Goal: Task Accomplishment & Management: Complete application form

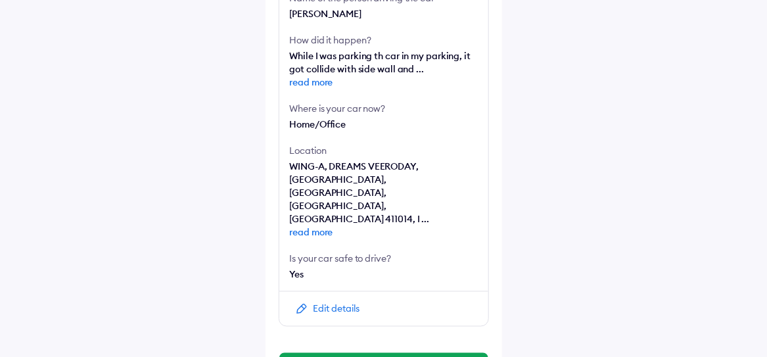
scroll to position [480, 0]
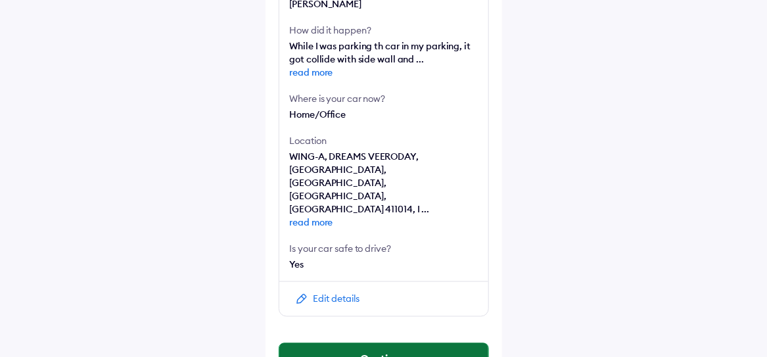
click at [395, 343] on button "Continue" at bounding box center [383, 359] width 209 height 32
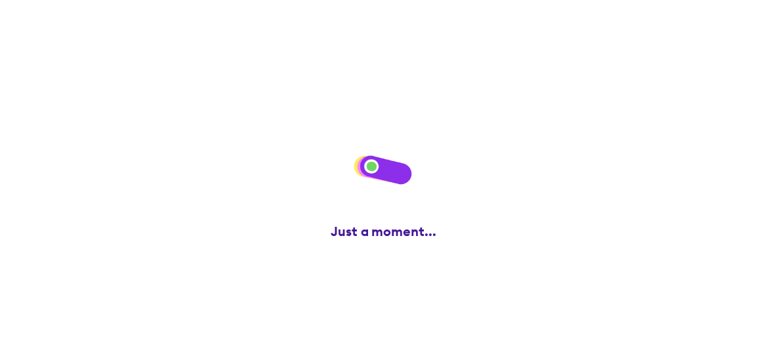
scroll to position [0, 0]
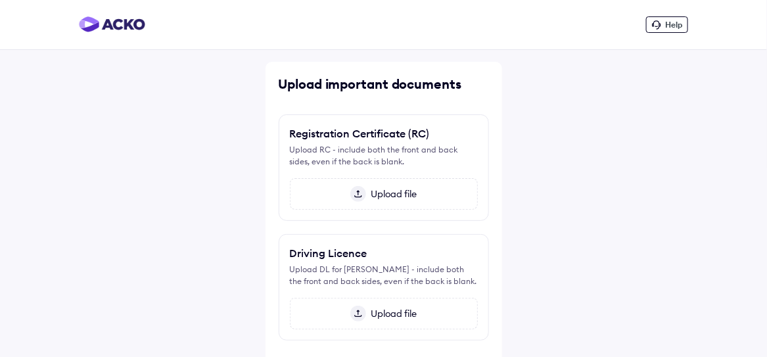
click at [380, 191] on span "Upload file" at bounding box center [391, 194] width 51 height 12
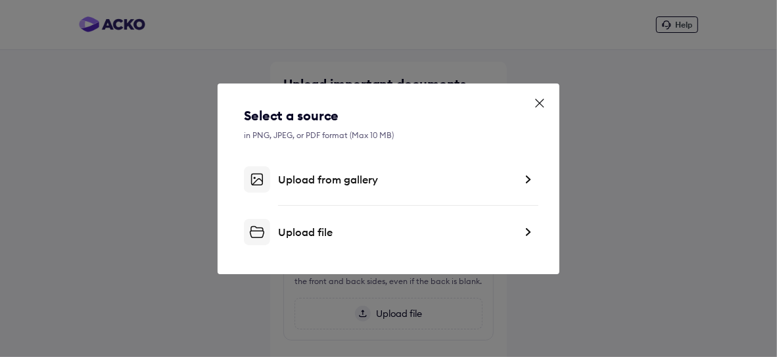
click at [325, 231] on div "Upload file" at bounding box center [396, 231] width 237 height 13
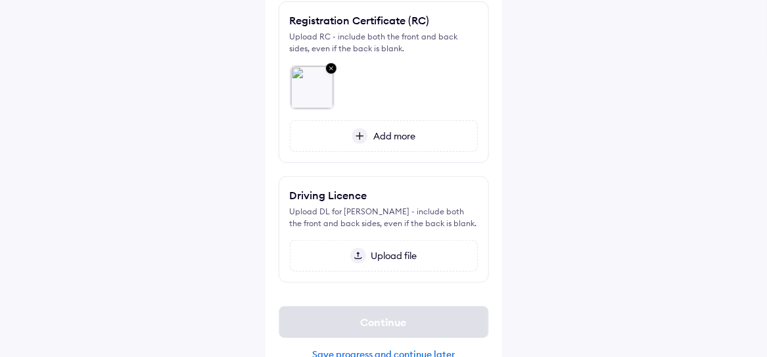
scroll to position [150, 0]
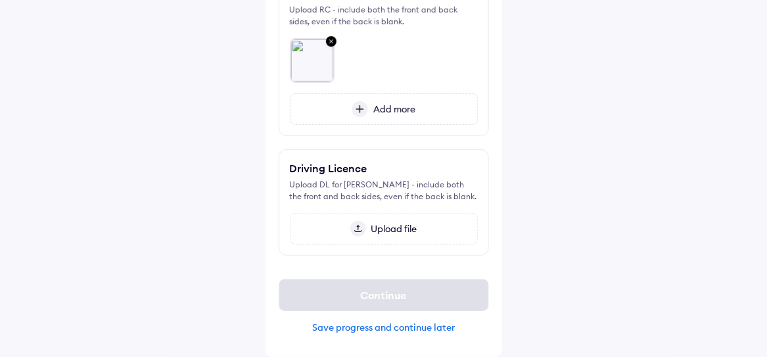
click at [409, 235] on span "Upload file" at bounding box center [391, 229] width 51 height 12
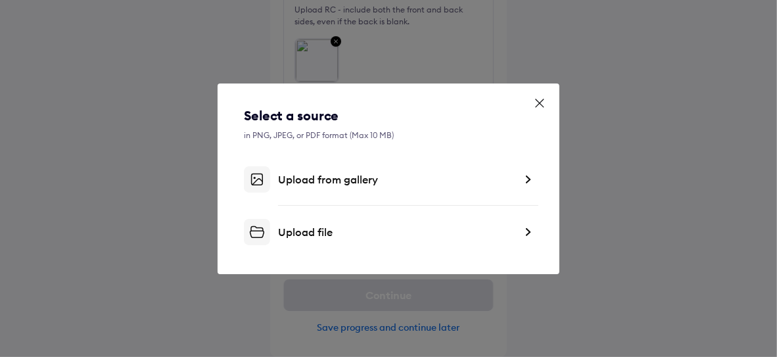
click at [365, 183] on div "Upload from gallery" at bounding box center [396, 179] width 237 height 13
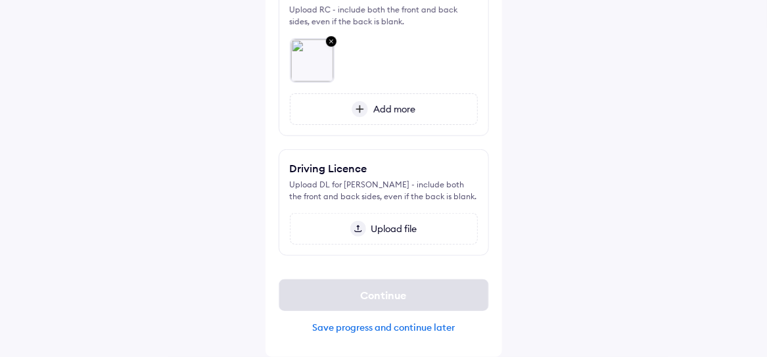
click at [392, 229] on span "Upload file" at bounding box center [391, 229] width 51 height 12
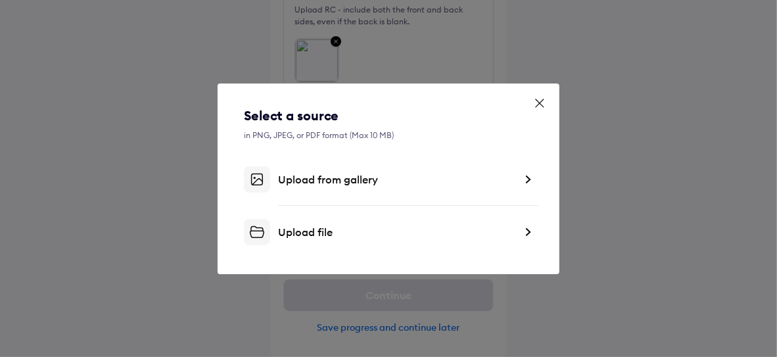
click at [342, 232] on div "Upload file" at bounding box center [396, 231] width 237 height 13
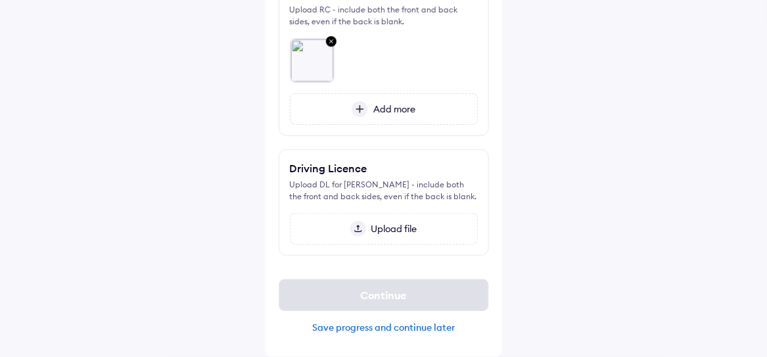
click at [388, 235] on div "Upload file" at bounding box center [384, 229] width 188 height 32
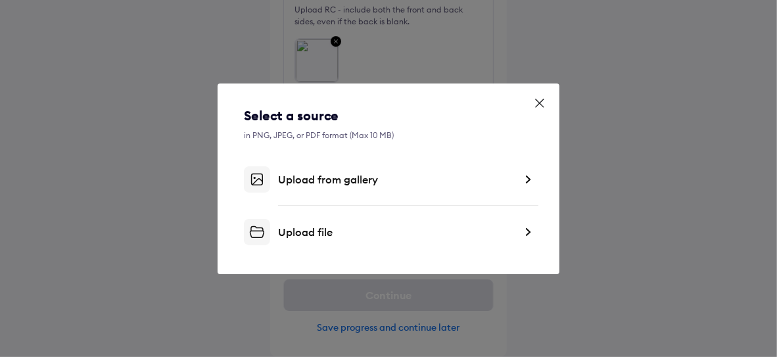
click at [328, 233] on div "Upload file" at bounding box center [396, 231] width 237 height 13
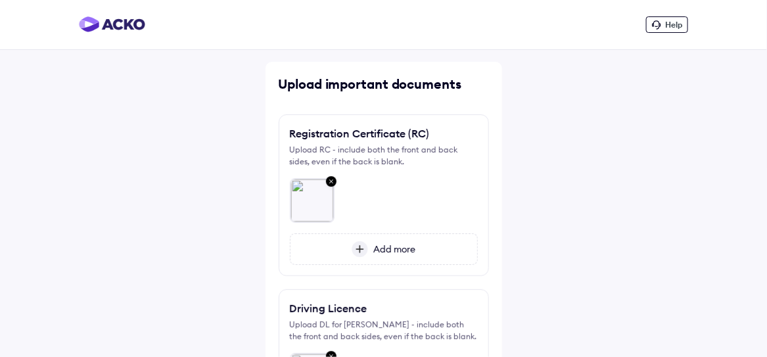
scroll to position [206, 0]
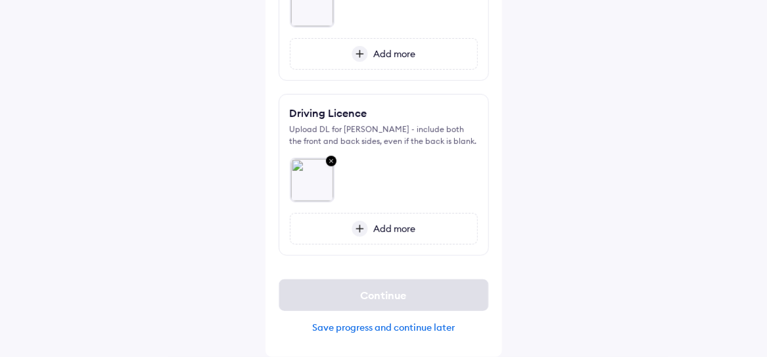
click at [392, 332] on div "Save progress and continue later" at bounding box center [384, 327] width 210 height 12
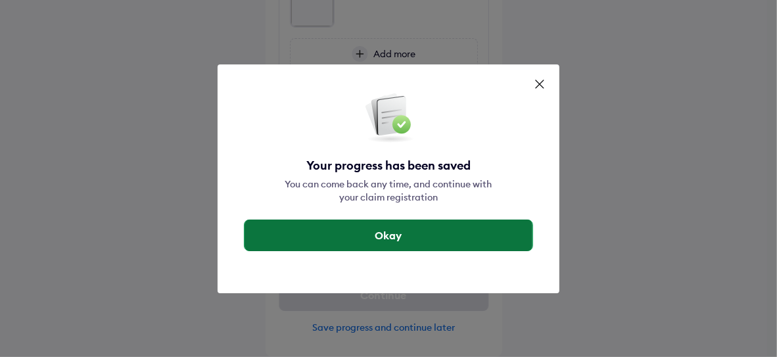
click at [380, 241] on button "Okay" at bounding box center [388, 235] width 288 height 32
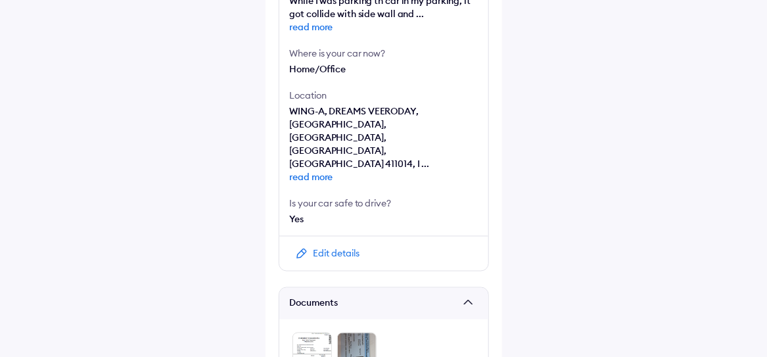
scroll to position [629, 0]
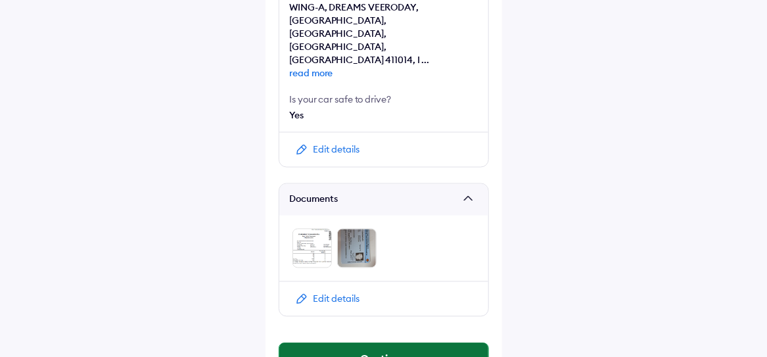
click at [404, 343] on button "Continue" at bounding box center [383, 359] width 209 height 32
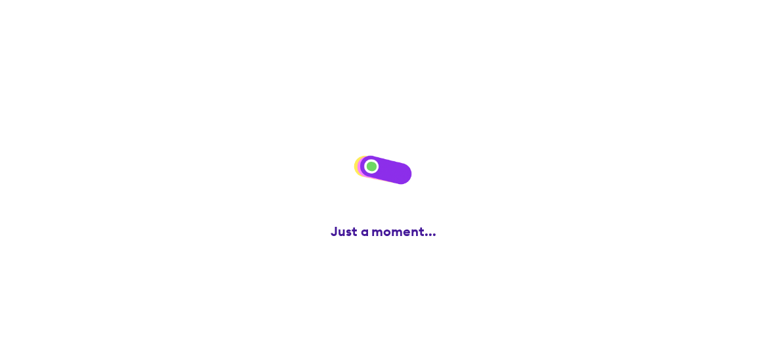
scroll to position [0, 0]
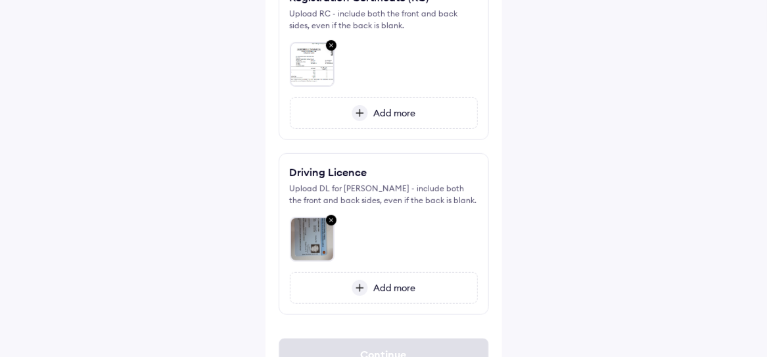
scroll to position [206, 0]
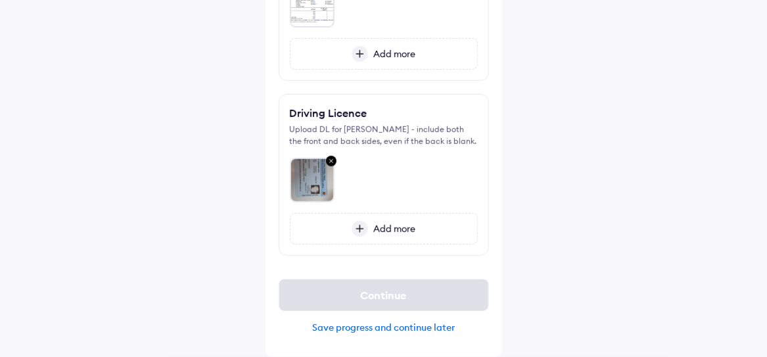
click at [400, 334] on div "Continue Save progress and continue later" at bounding box center [384, 306] width 210 height 75
click at [396, 327] on div "Save progress and continue later" at bounding box center [384, 327] width 210 height 12
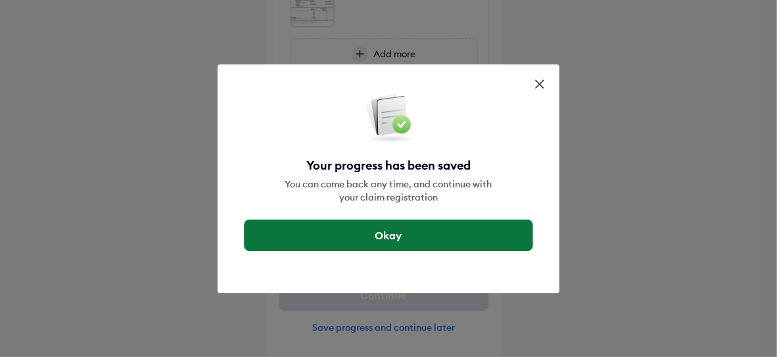
click at [415, 221] on button "Okay" at bounding box center [388, 235] width 288 height 32
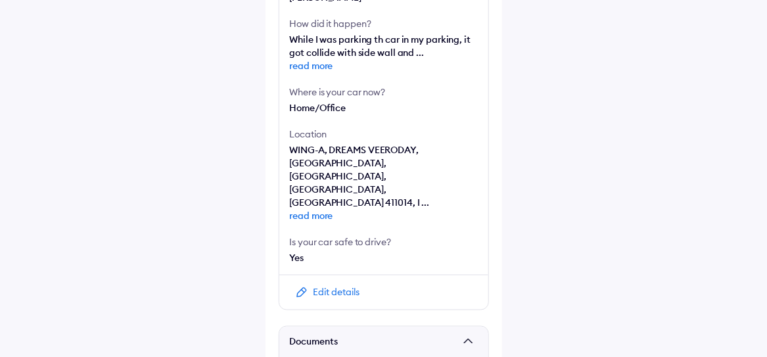
scroll to position [629, 0]
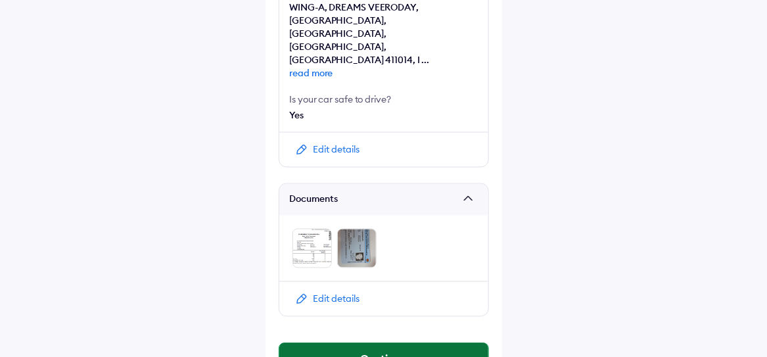
click at [374, 343] on button "Continue" at bounding box center [383, 359] width 209 height 32
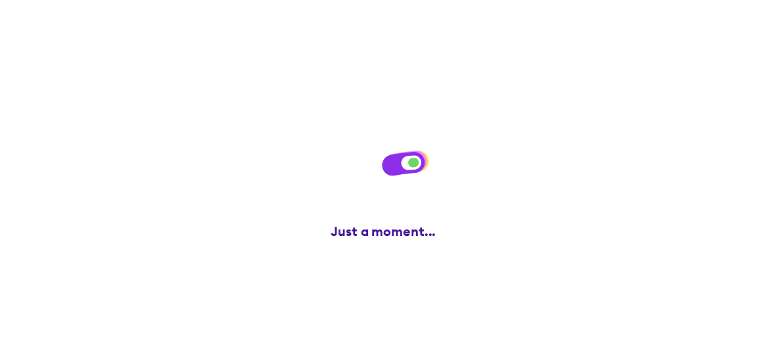
scroll to position [0, 0]
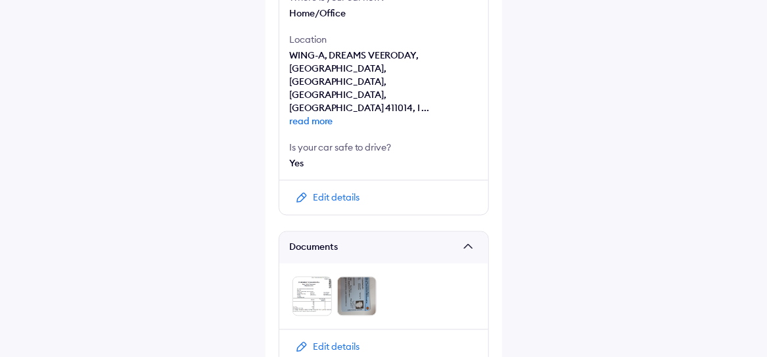
scroll to position [629, 0]
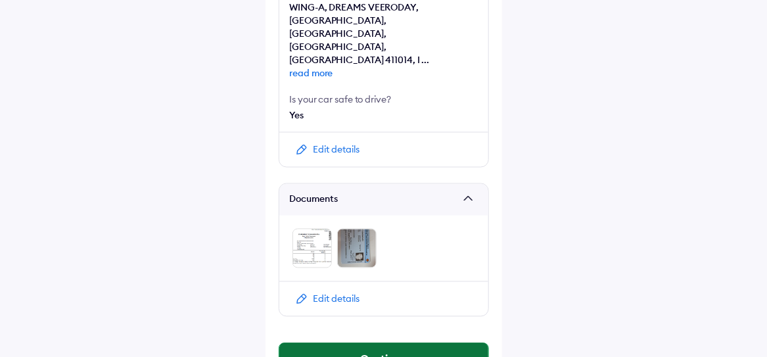
click at [363, 343] on button "Continue" at bounding box center [383, 359] width 209 height 32
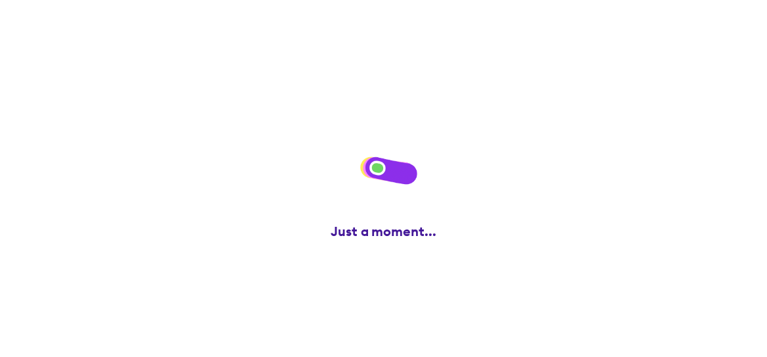
scroll to position [0, 0]
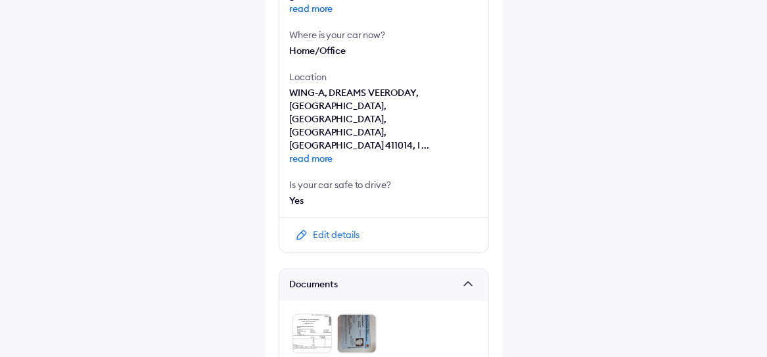
scroll to position [629, 0]
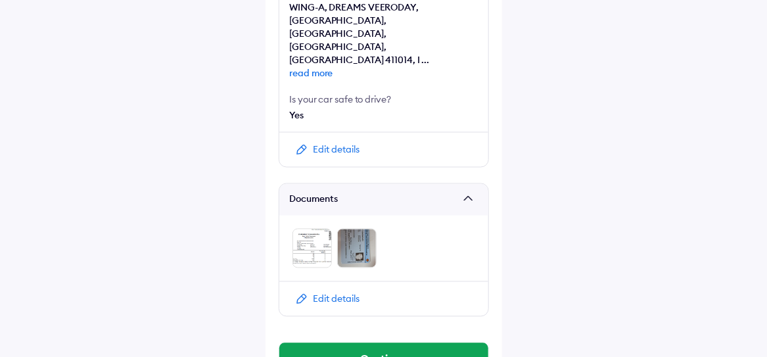
click at [322, 229] on img at bounding box center [311, 248] width 39 height 39
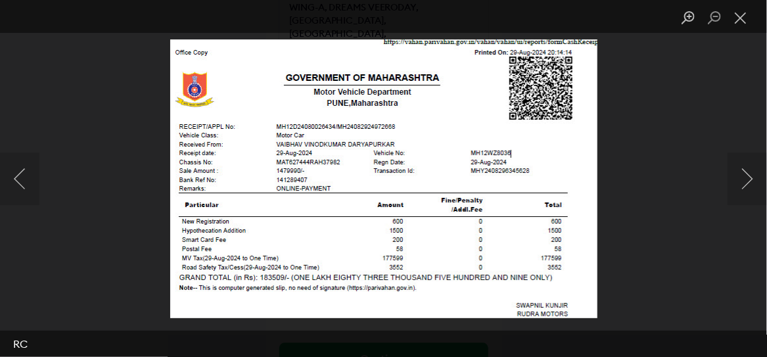
click at [624, 190] on div "Lightbox" at bounding box center [383, 178] width 767 height 357
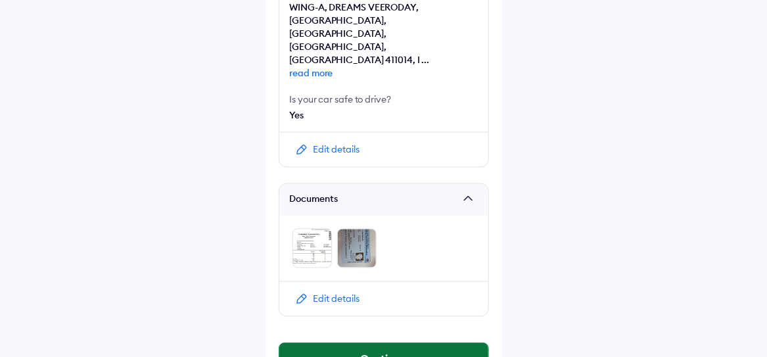
click at [400, 343] on button "Continue" at bounding box center [383, 359] width 209 height 32
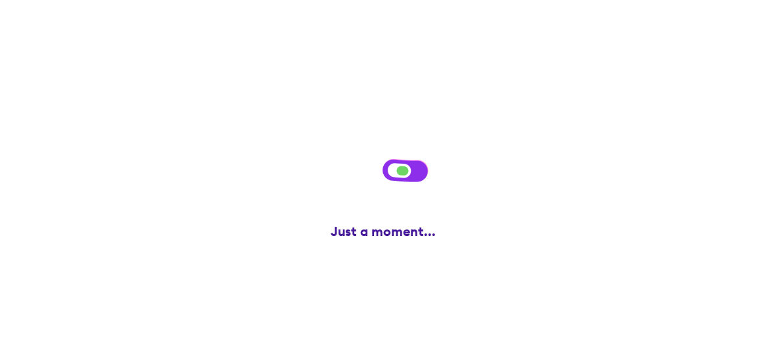
scroll to position [0, 0]
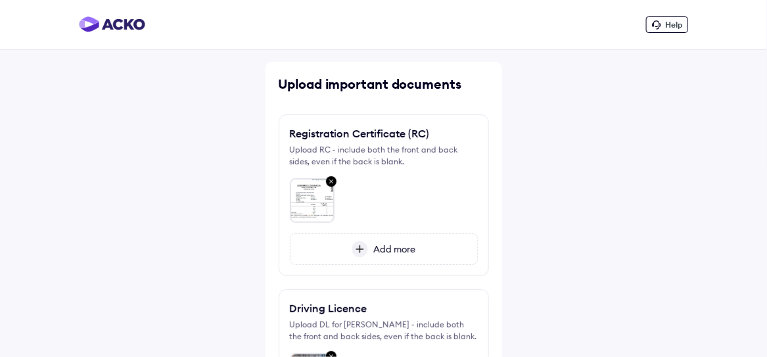
click at [398, 248] on span "Add more" at bounding box center [391, 249] width 47 height 12
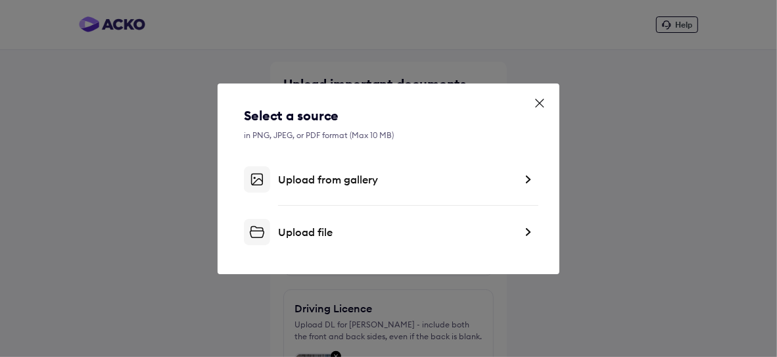
click at [335, 180] on div "Upload from gallery" at bounding box center [396, 179] width 237 height 13
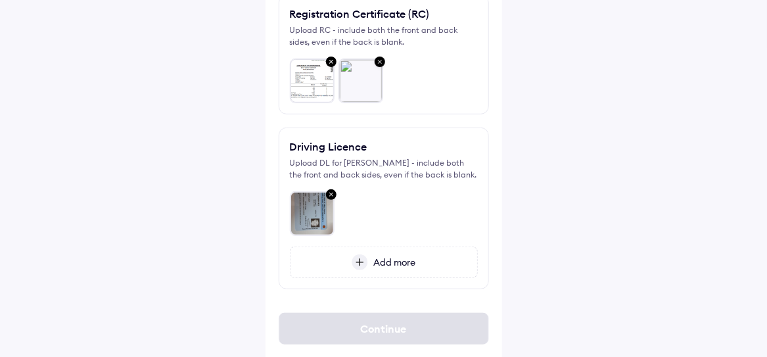
scroll to position [163, 0]
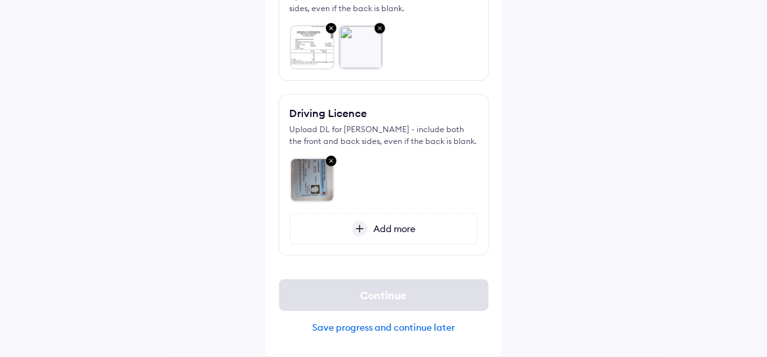
click at [388, 233] on span "Add more" at bounding box center [391, 229] width 47 height 12
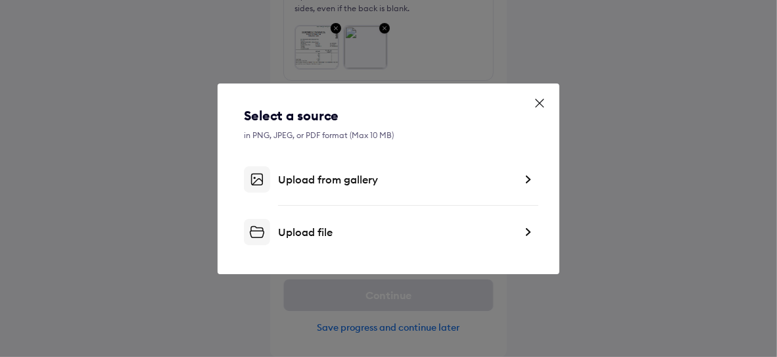
click at [350, 179] on div "Upload from gallery" at bounding box center [396, 179] width 237 height 13
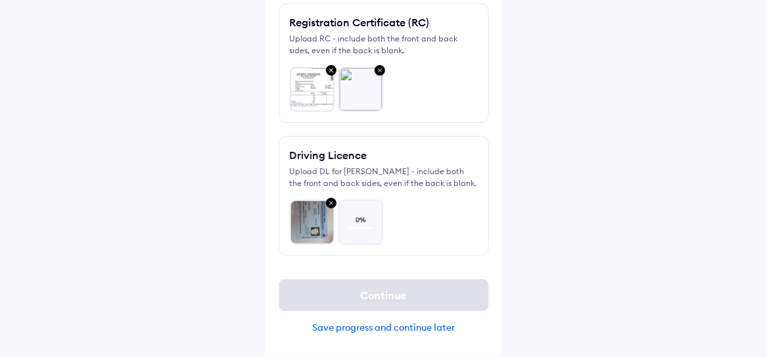
scroll to position [122, 0]
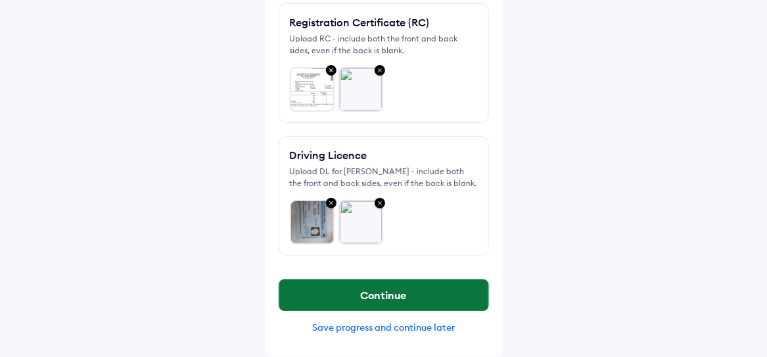
click at [419, 292] on button "Continue" at bounding box center [383, 295] width 209 height 32
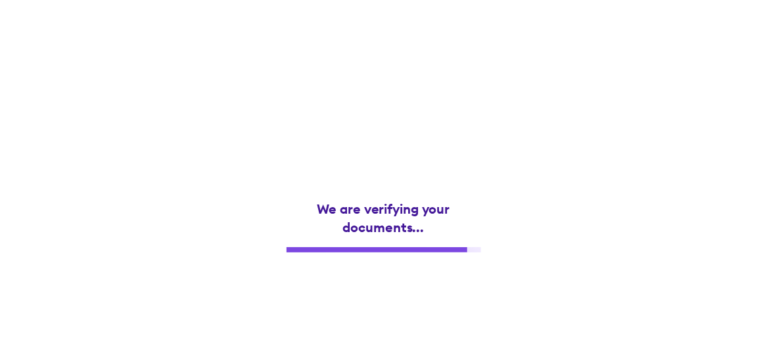
scroll to position [0, 0]
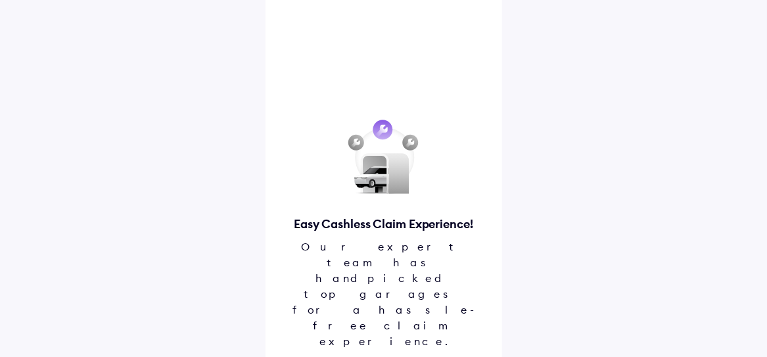
scroll to position [74, 0]
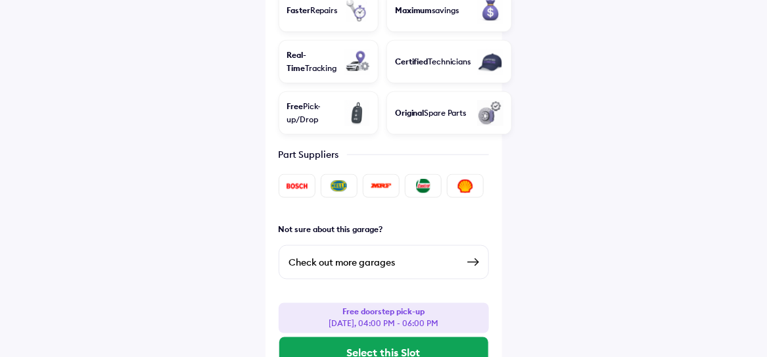
scroll to position [465, 0]
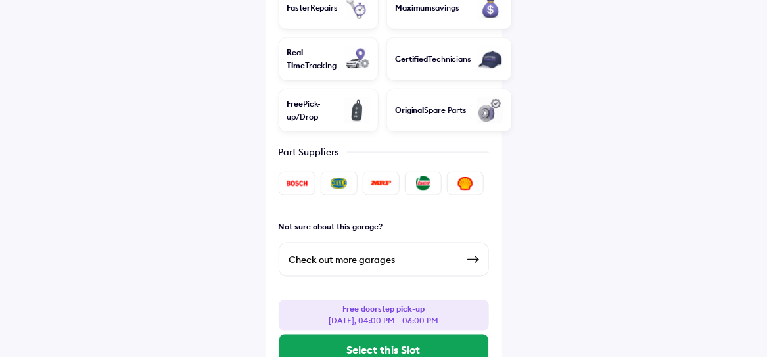
click at [369, 252] on div "Check out more garages" at bounding box center [373, 260] width 168 height 16
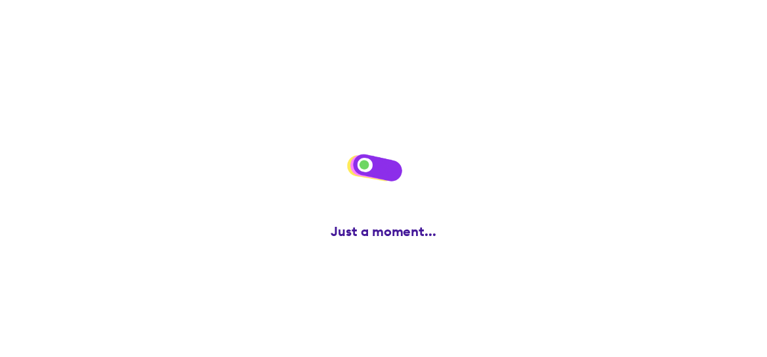
scroll to position [0, 0]
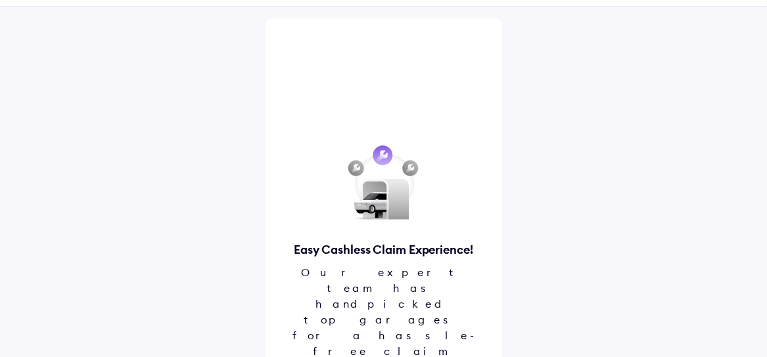
scroll to position [74, 0]
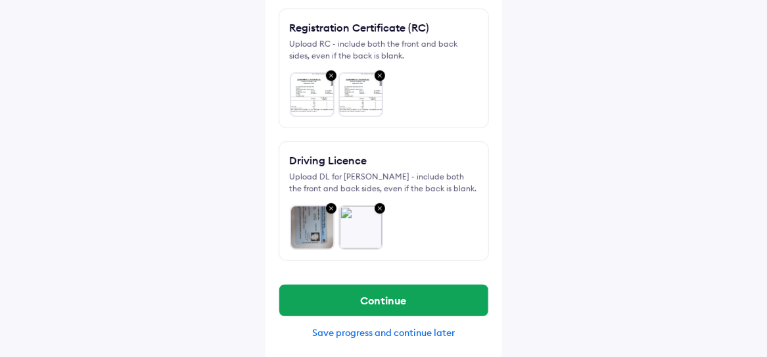
scroll to position [122, 0]
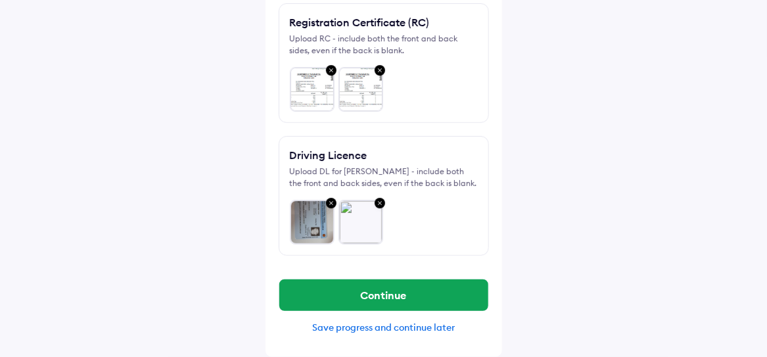
click at [421, 322] on div "Save progress and continue later" at bounding box center [384, 327] width 210 height 12
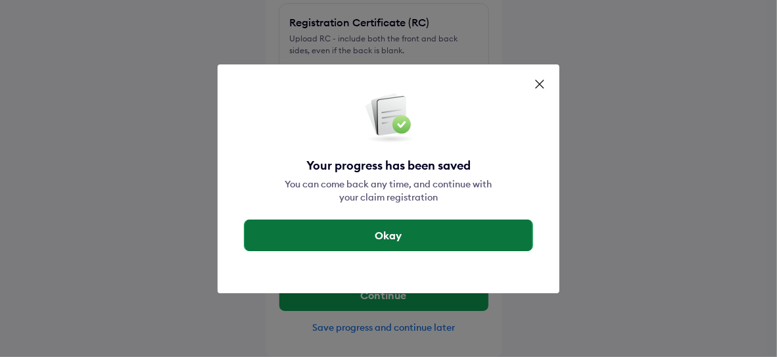
click at [412, 229] on button "Okay" at bounding box center [388, 235] width 288 height 32
